Goal: Task Accomplishment & Management: Manage account settings

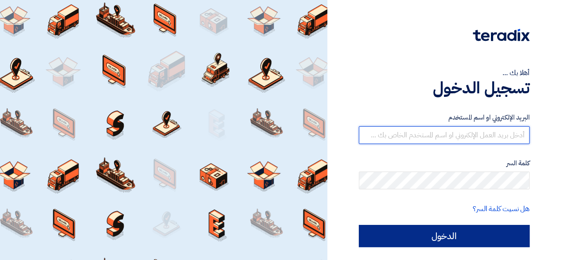
type input "request@shayeaa.com"
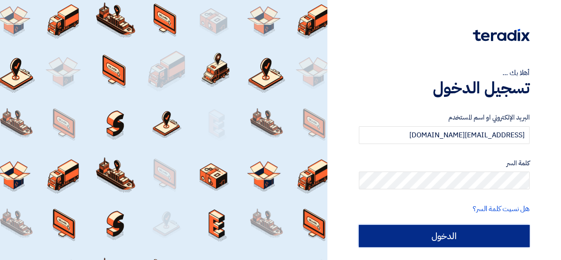
click at [475, 242] on input "الدخول" at bounding box center [444, 235] width 171 height 22
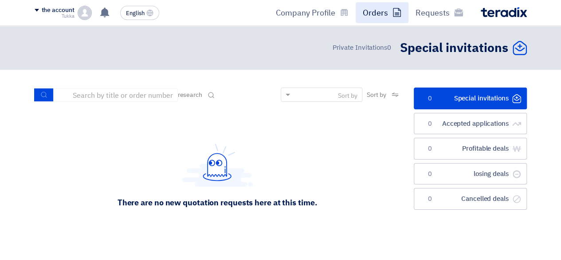
click at [395, 12] on icon at bounding box center [397, 12] width 9 height 9
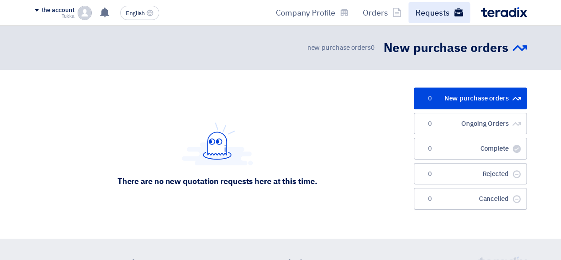
click at [435, 14] on font "Requests" at bounding box center [433, 13] width 34 height 12
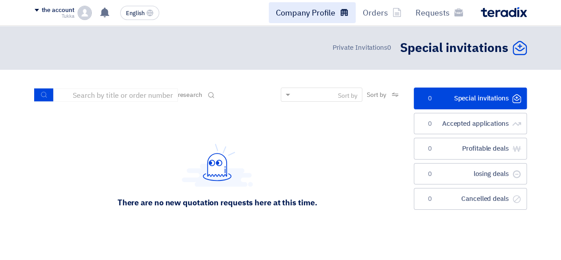
click at [343, 14] on icon at bounding box center [344, 12] width 9 height 9
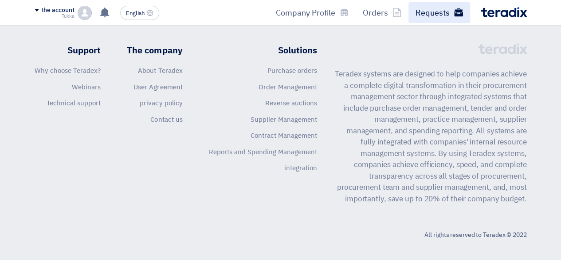
click at [421, 8] on font "Requests" at bounding box center [433, 13] width 34 height 12
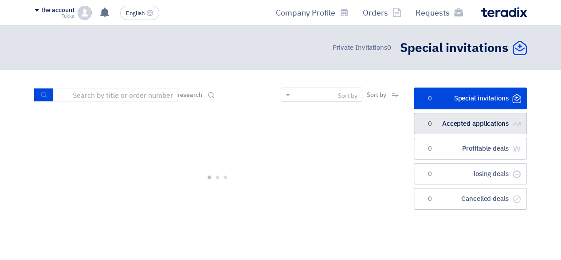
click at [496, 119] on font "Accepted applications" at bounding box center [475, 123] width 67 height 10
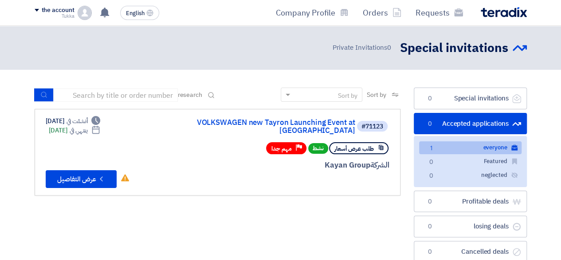
click at [491, 148] on font "everyone" at bounding box center [495, 147] width 24 height 8
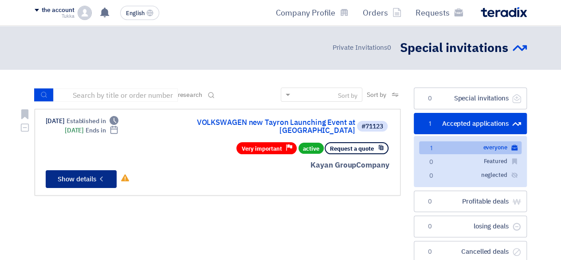
click at [93, 176] on button "Check details Show details" at bounding box center [81, 179] width 71 height 18
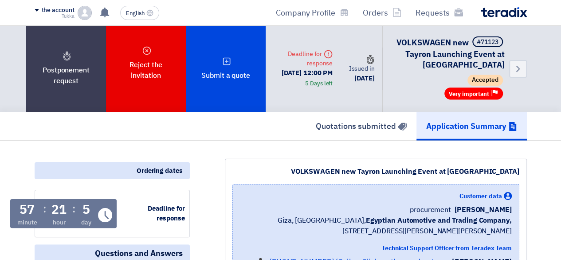
scroll to position [227, 0]
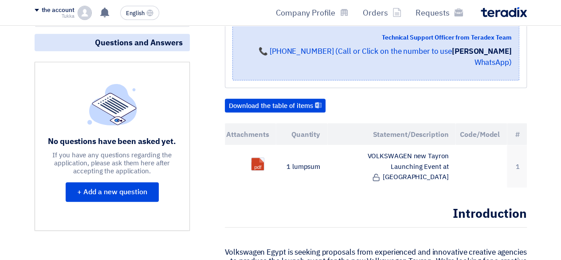
scroll to position [0, 0]
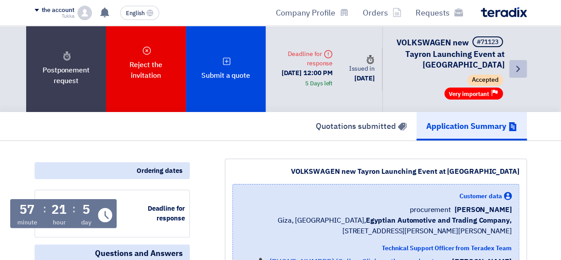
click at [521, 68] on icon "Back" at bounding box center [518, 68] width 11 height 11
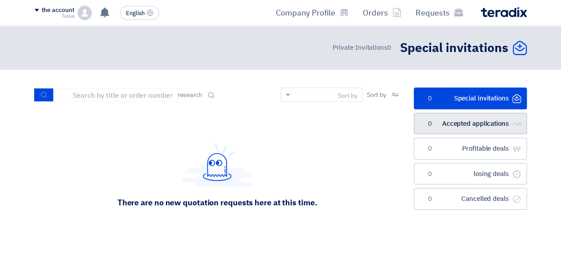
click at [498, 126] on font "Accepted applications" at bounding box center [475, 123] width 67 height 10
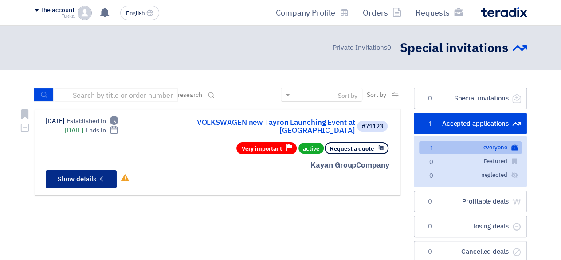
click at [90, 178] on button "Check details Show details" at bounding box center [81, 179] width 71 height 18
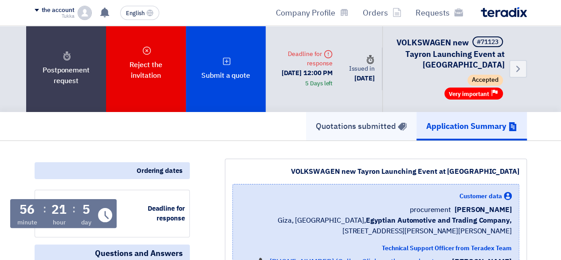
click at [358, 124] on font "Quotations submitted" at bounding box center [356, 126] width 80 height 12
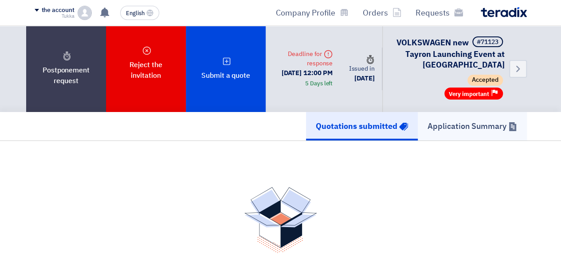
click at [464, 126] on font "Application Summary" at bounding box center [467, 126] width 79 height 12
